Goal: Information Seeking & Learning: Check status

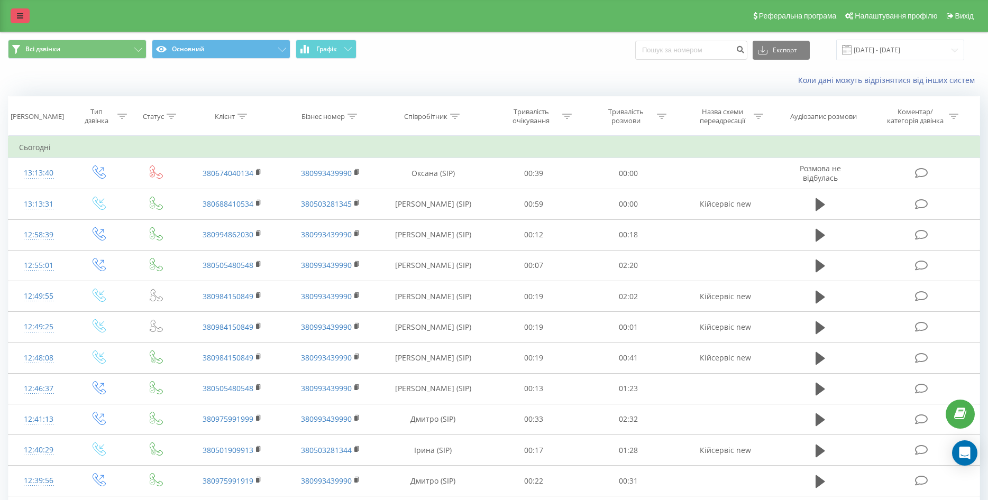
click at [19, 9] on link at bounding box center [20, 15] width 19 height 15
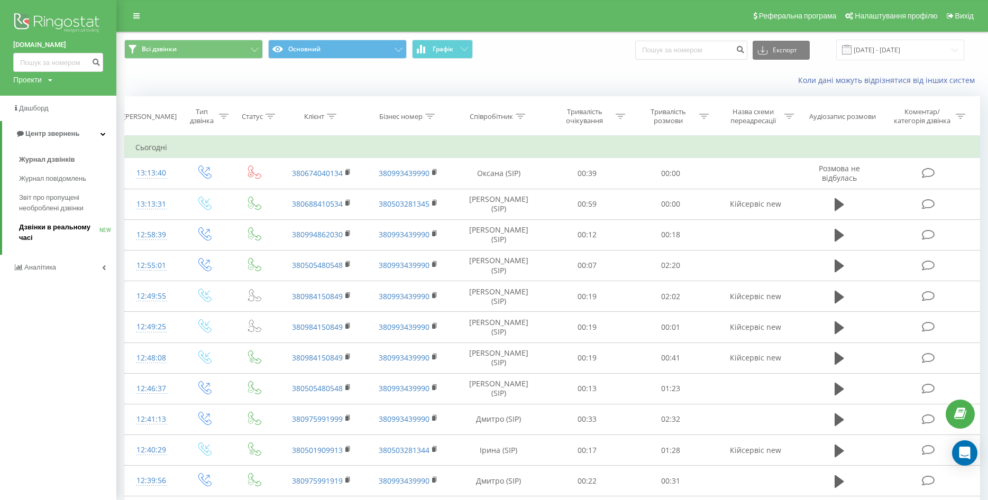
click at [58, 231] on span "Дзвінки в реальному часі" at bounding box center [59, 232] width 80 height 21
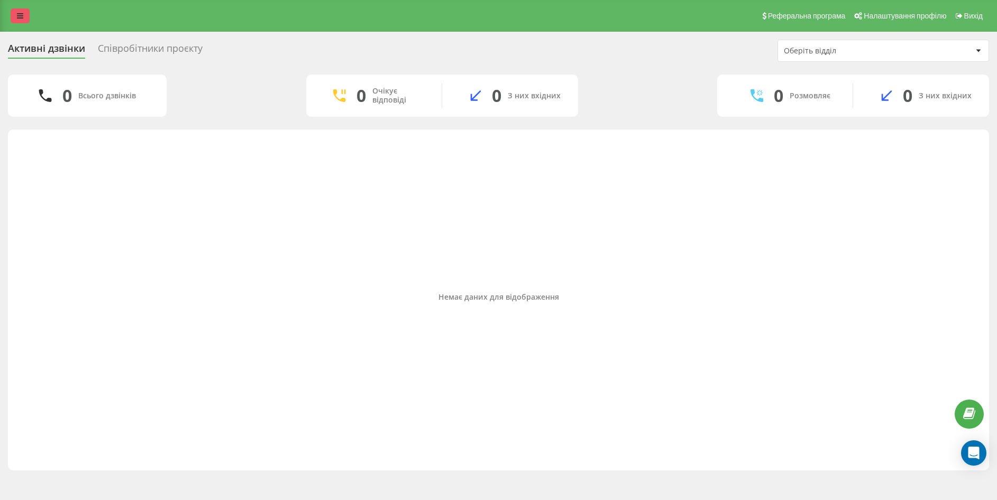
click at [23, 14] on link at bounding box center [20, 15] width 19 height 15
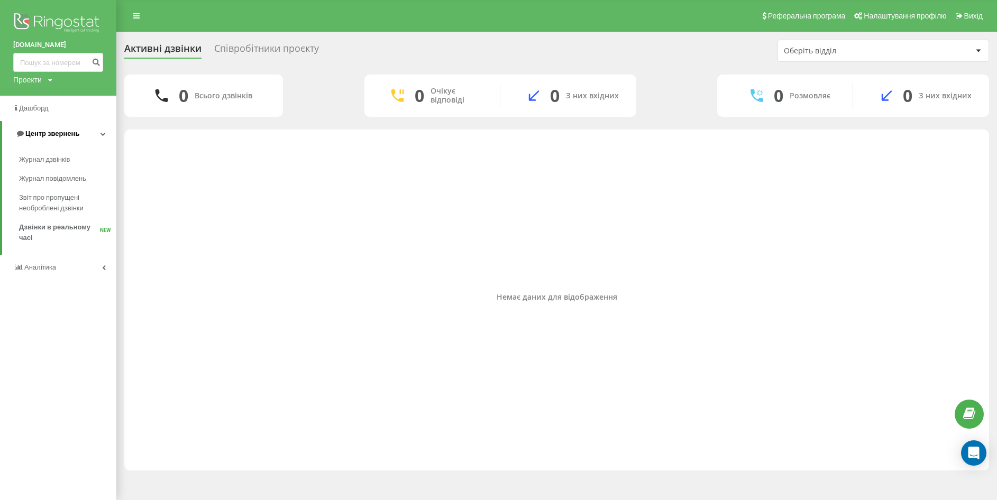
click at [43, 133] on span "Центр звернень" at bounding box center [52, 134] width 54 height 8
click at [43, 133] on span "Центр звернень" at bounding box center [50, 134] width 54 height 8
click at [41, 159] on span "Журнал дзвінків" at bounding box center [47, 159] width 56 height 11
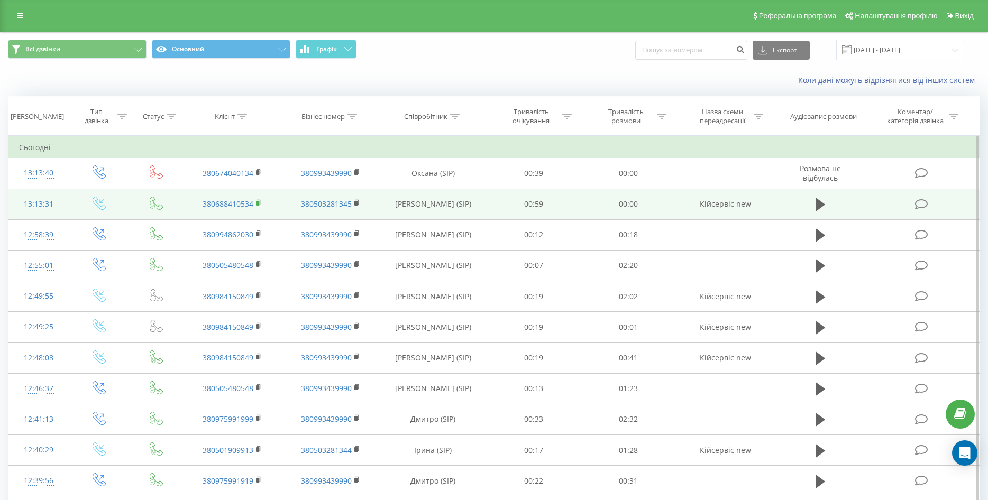
click at [258, 201] on icon at bounding box center [259, 202] width 6 height 7
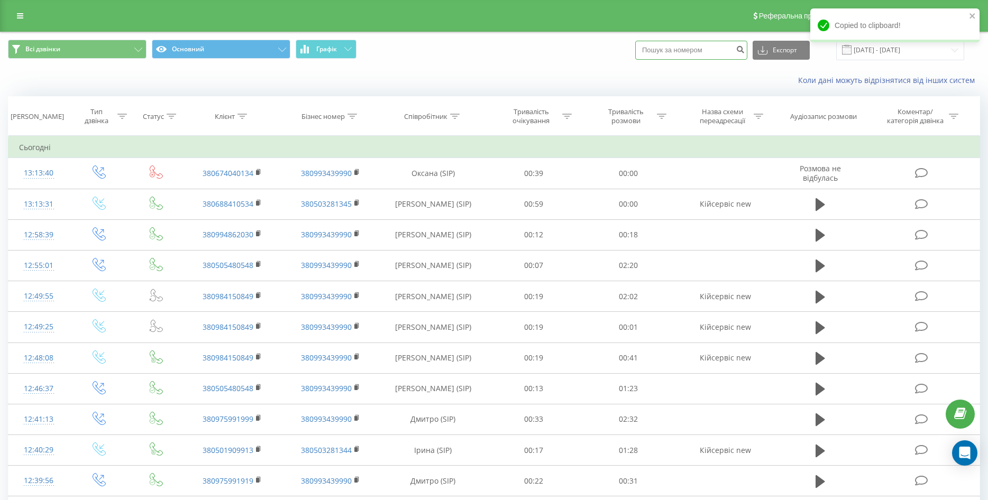
paste input "380688410534"
drag, startPoint x: 660, startPoint y: 45, endPoint x: 640, endPoint y: 53, distance: 21.4
click at [640, 53] on div "Всі дзвінки Основний Графік 380688410534 Експорт .csv .xls .xlsx 20.07.2025 - 2…" at bounding box center [494, 50] width 972 height 21
type input "0688410534"
click at [748, 49] on button "submit" at bounding box center [740, 50] width 14 height 19
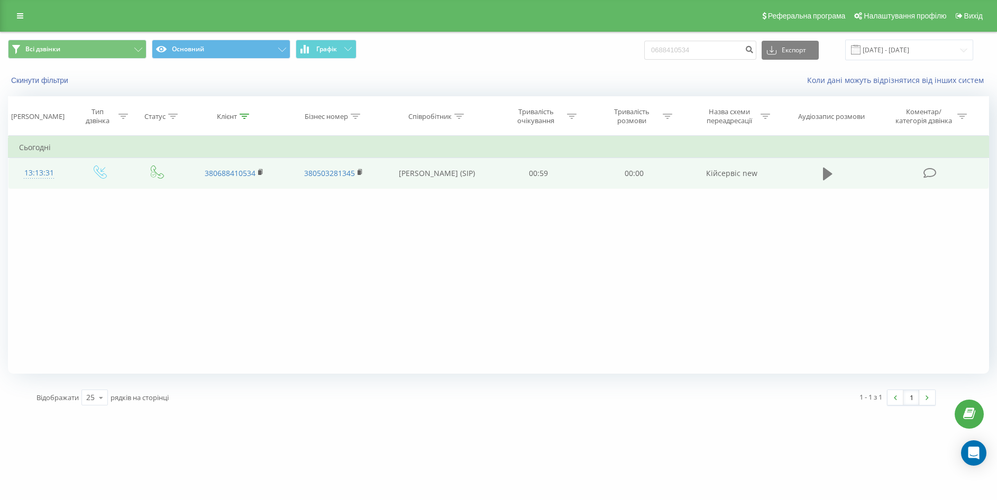
click at [826, 168] on icon at bounding box center [828, 174] width 10 height 15
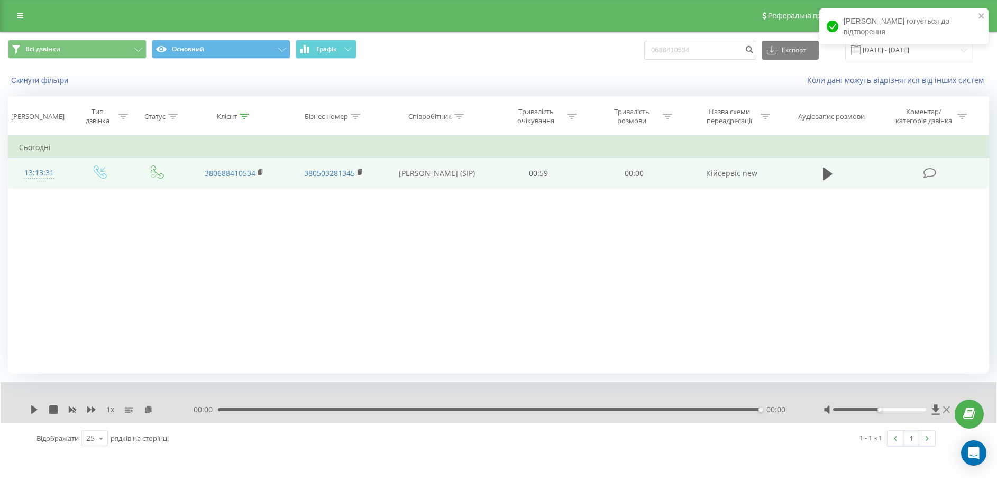
click at [945, 413] on icon at bounding box center [946, 410] width 7 height 8
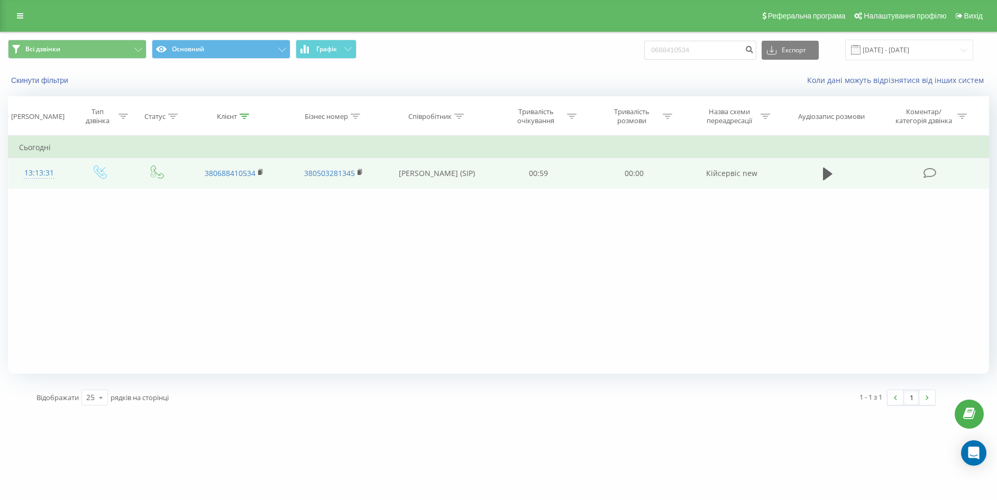
click at [14, 7] on div "Реферальна програма Налаштування профілю Вихід" at bounding box center [498, 16] width 997 height 32
click at [20, 9] on link at bounding box center [20, 15] width 19 height 15
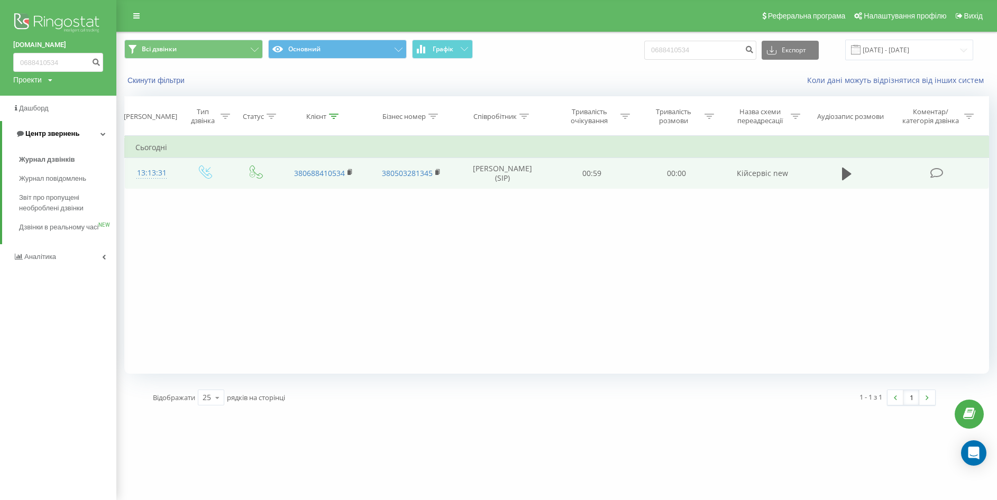
click at [47, 126] on link "Центр звернень" at bounding box center [59, 133] width 114 height 25
click at [58, 135] on span "Центр звернень" at bounding box center [50, 134] width 54 height 8
click at [58, 164] on span "Журнал дзвінків" at bounding box center [47, 159] width 56 height 11
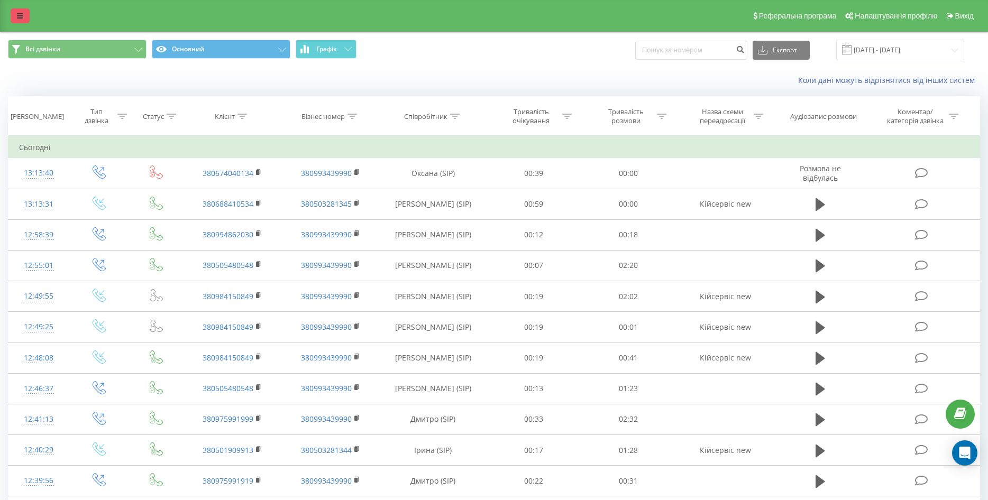
click at [17, 14] on icon at bounding box center [20, 15] width 6 height 7
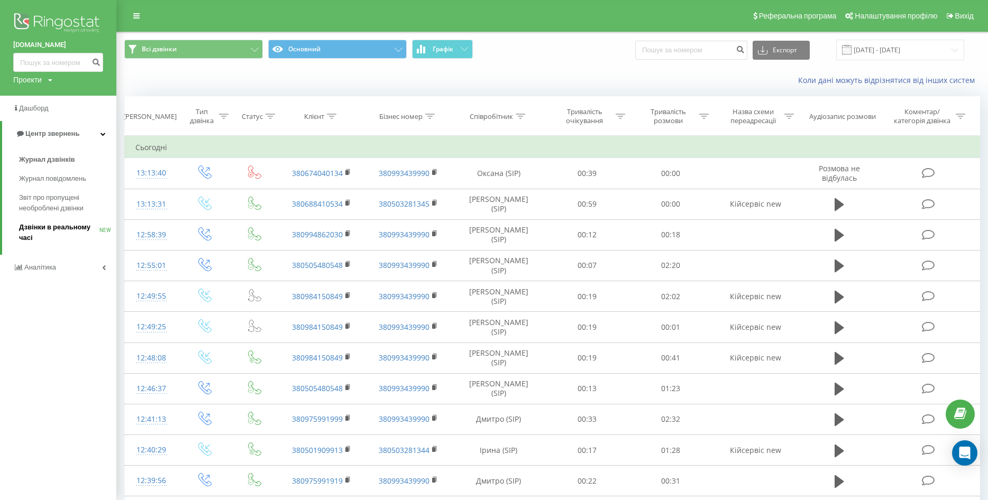
click at [63, 226] on span "Дзвінки в реальному часі" at bounding box center [59, 232] width 80 height 21
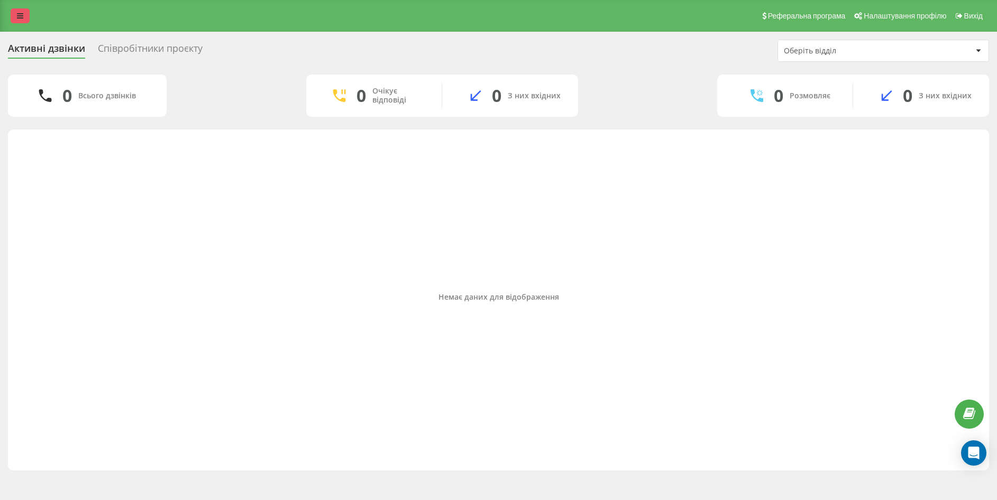
click at [29, 13] on link at bounding box center [20, 15] width 19 height 15
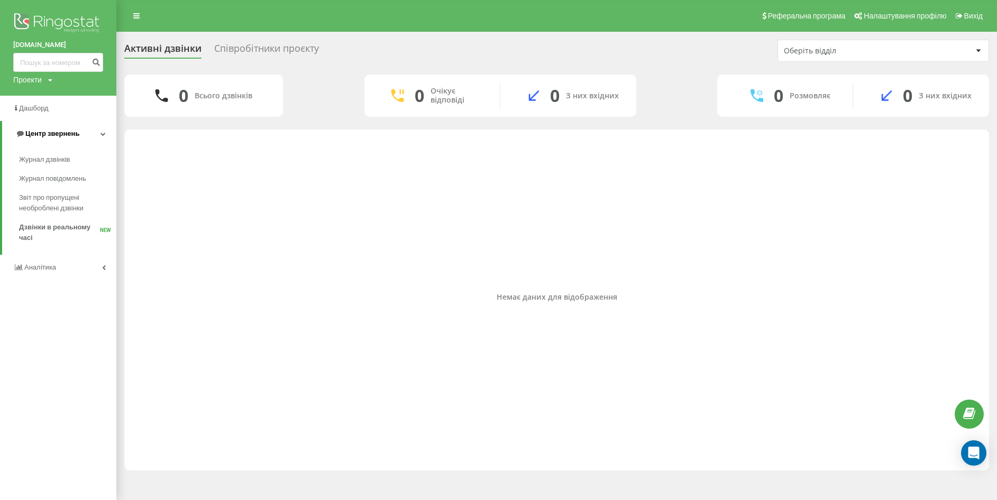
click at [52, 133] on span "Центр звернень" at bounding box center [52, 134] width 54 height 8
click at [52, 133] on span "Центр звернень" at bounding box center [50, 134] width 54 height 8
click at [51, 162] on span "Журнал дзвінків" at bounding box center [47, 159] width 56 height 11
